Goal: Download file/media

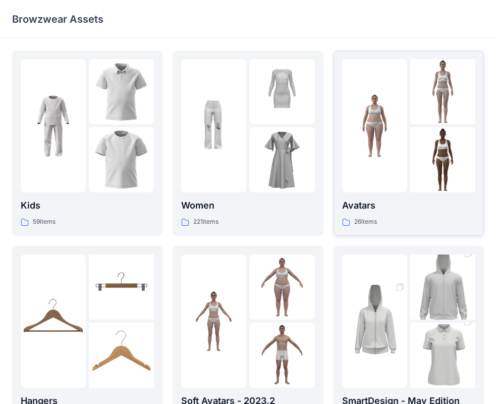
click at [396, 149] on img at bounding box center [374, 125] width 65 height 65
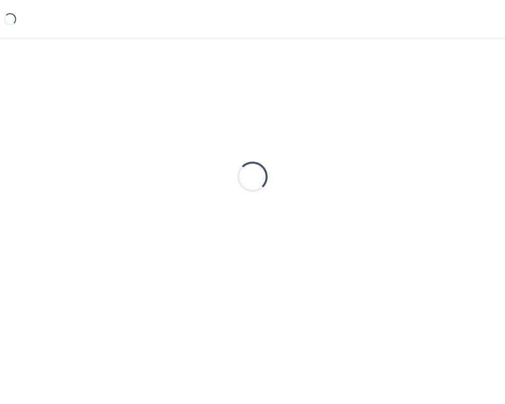
click at [396, 149] on div "Loading..." at bounding box center [252, 176] width 481 height 252
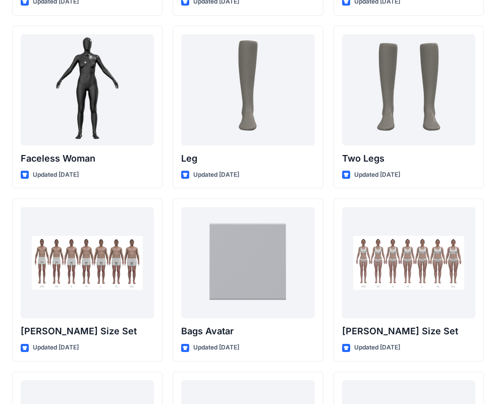
scroll to position [894, 0]
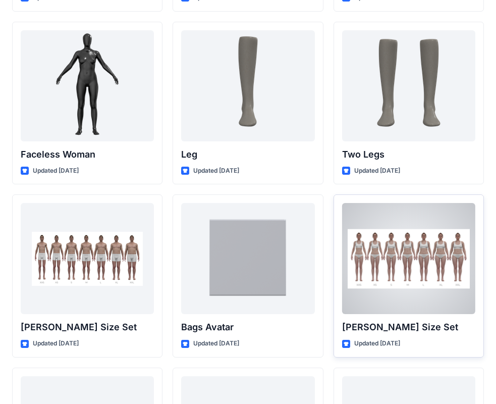
click at [419, 290] on div at bounding box center [408, 258] width 133 height 111
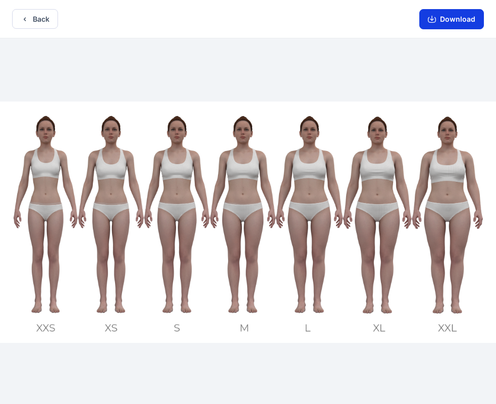
click at [444, 17] on button "Download" at bounding box center [452, 19] width 65 height 20
